Goal: Information Seeking & Learning: Learn about a topic

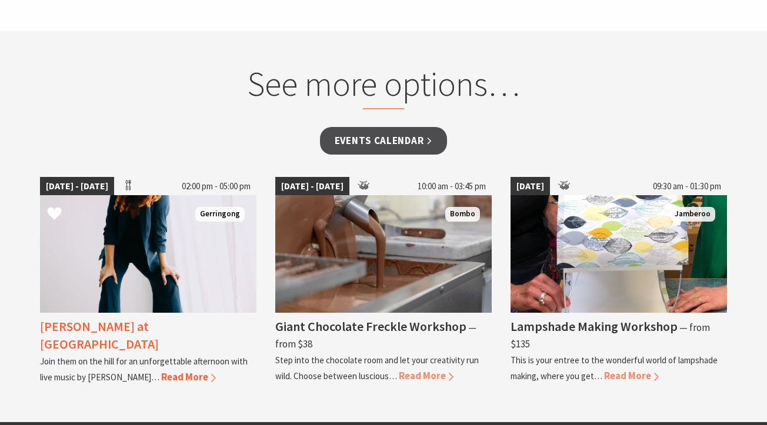
scroll to position [1034, 0]
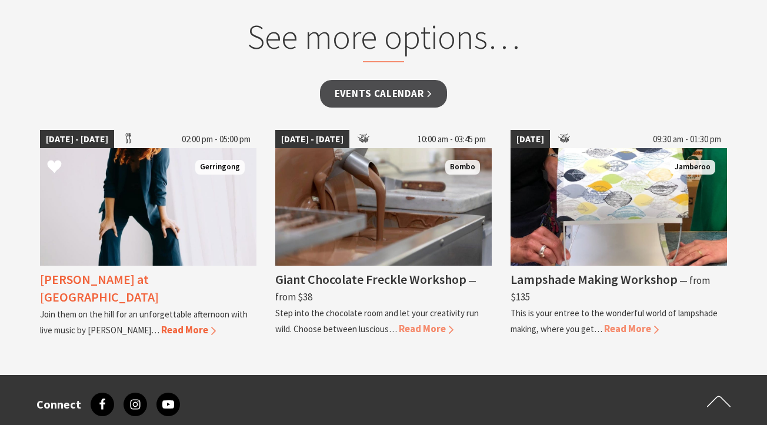
click at [161, 324] on span "Read More" at bounding box center [188, 330] width 55 height 13
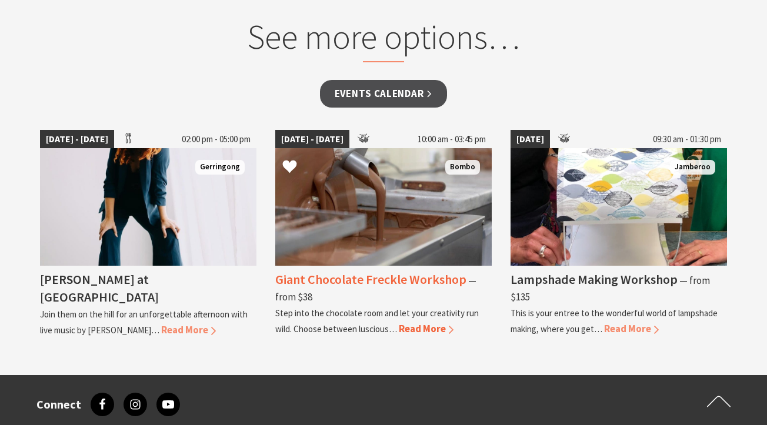
scroll to position [1007, 0]
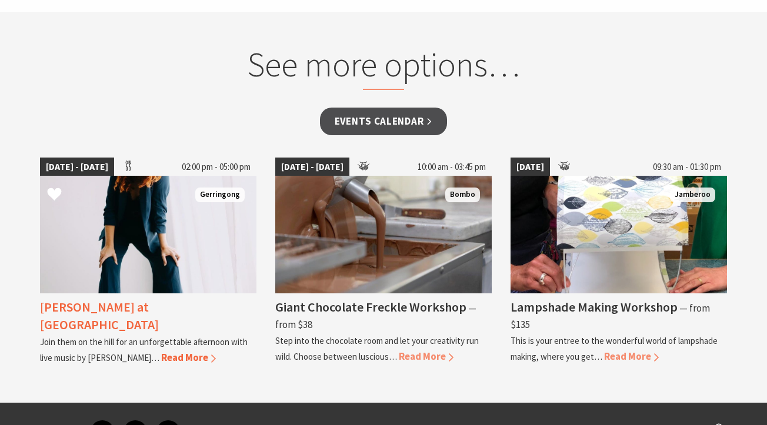
click at [183, 218] on img at bounding box center [148, 235] width 217 height 118
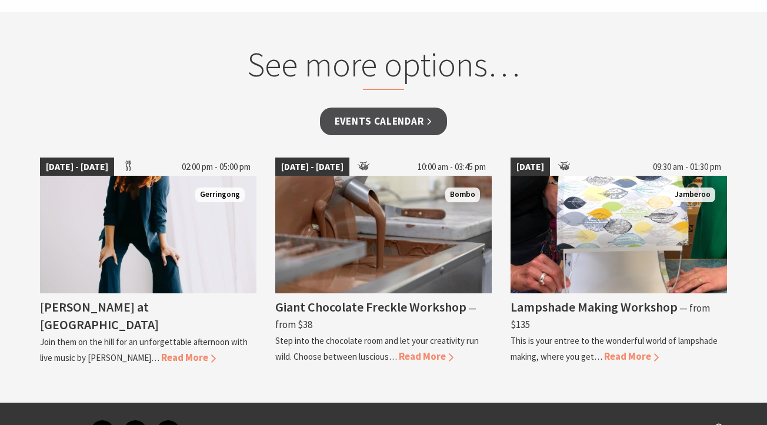
scroll to position [717, 0]
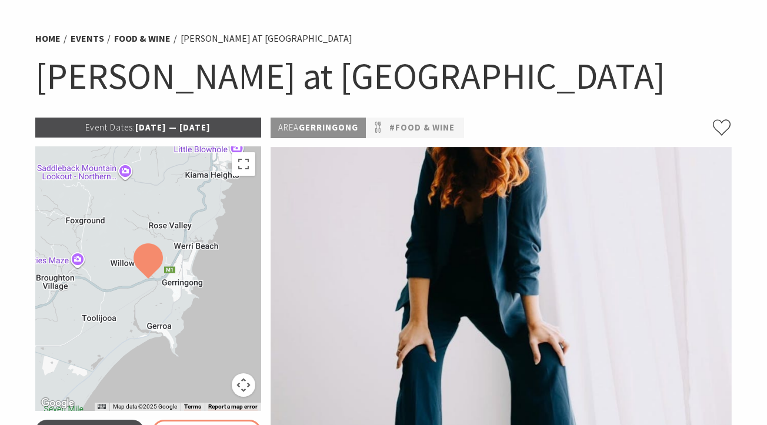
scroll to position [179, 0]
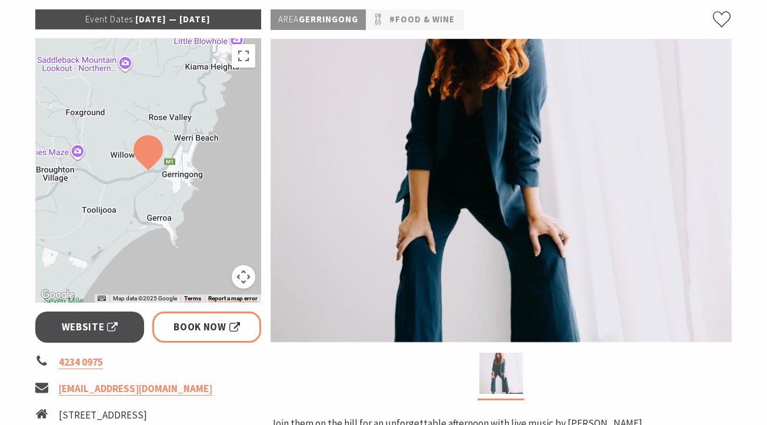
click at [505, 381] on img at bounding box center [501, 373] width 44 height 41
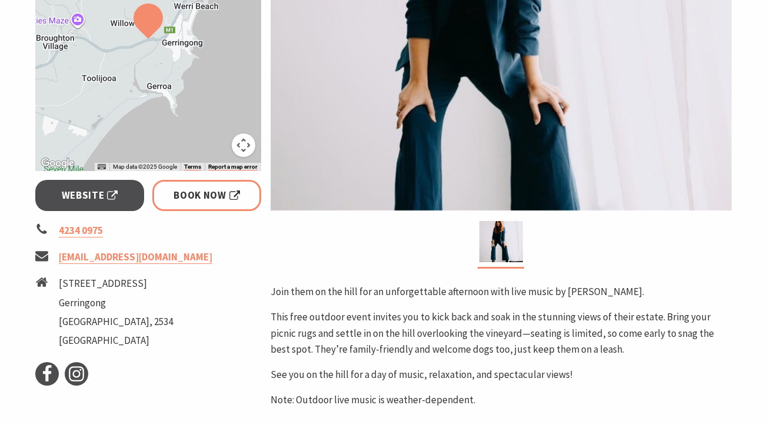
scroll to position [0, 0]
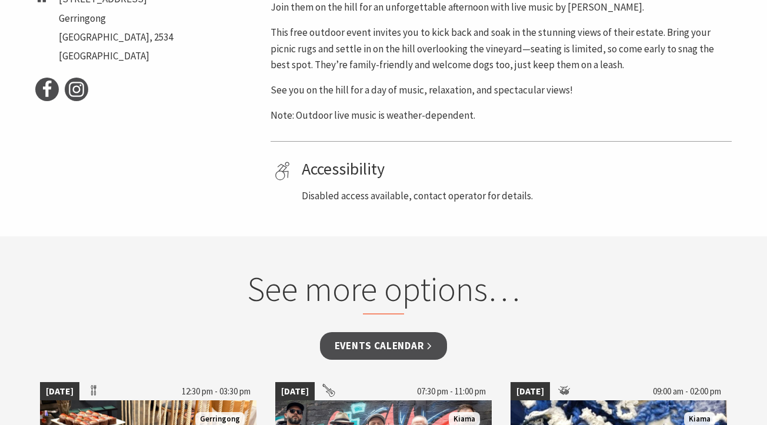
scroll to position [144, 0]
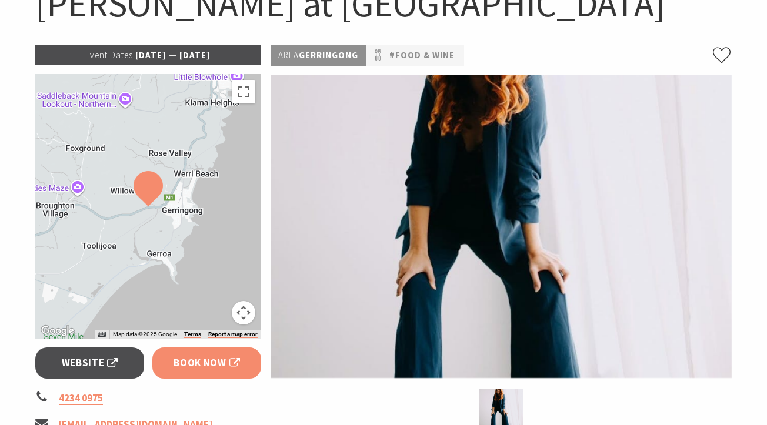
click at [204, 356] on span "Book Now" at bounding box center [207, 363] width 66 height 16
